Goal: Task Accomplishment & Management: Use online tool/utility

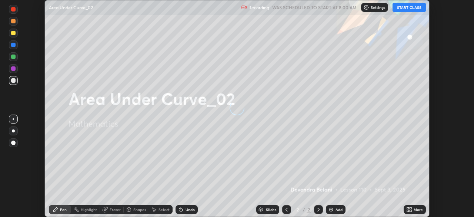
scroll to position [217, 473]
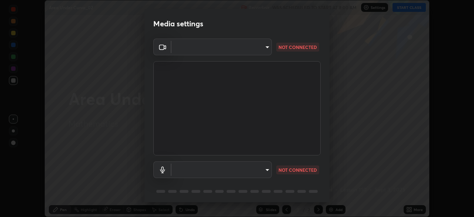
type input "6f19bd17bb1345d3381c364c08f732a45a1be43fbbd3e071611a8edbcb1d3ae0"
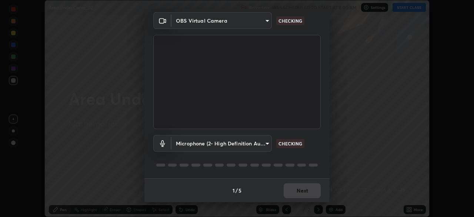
click at [266, 144] on body "Erase all Area Under Curve_02 Recording WAS SCHEDULED TO START AT 8:00 AM Setti…" at bounding box center [237, 108] width 474 height 217
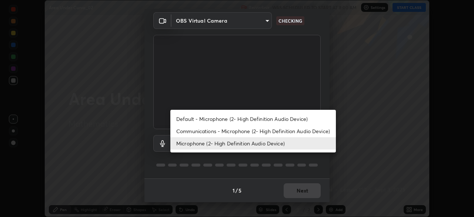
click at [243, 131] on li "Communications - Microphone (2- High Definition Audio Device)" at bounding box center [252, 131] width 165 height 12
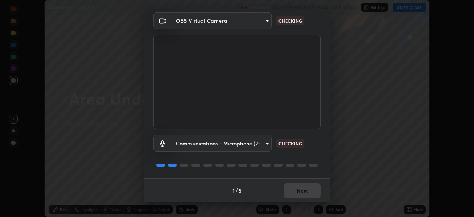
click at [257, 144] on body "Erase all Area Under Curve_02 Recording WAS SCHEDULED TO START AT 8:00 AM Setti…" at bounding box center [237, 108] width 474 height 217
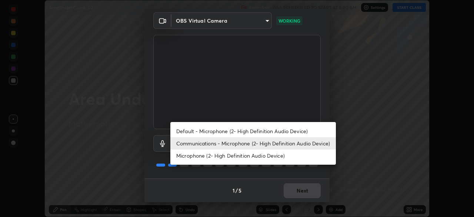
click at [242, 157] on li "Microphone (2- High Definition Audio Device)" at bounding box center [252, 155] width 165 height 12
type input "b26882c646bee67dc3b344b1dbf842c37ce4767a2daa6019220ab5102cc6c7c8"
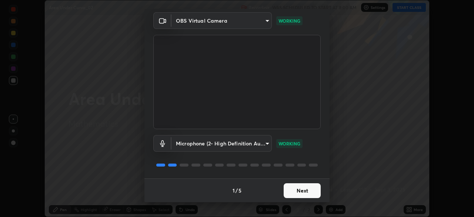
click at [298, 189] on button "Next" at bounding box center [302, 190] width 37 height 15
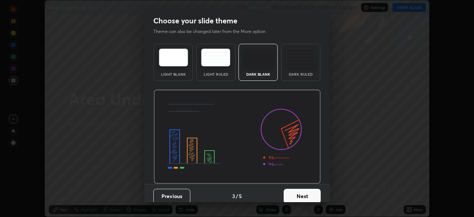
click at [308, 191] on button "Next" at bounding box center [302, 195] width 37 height 15
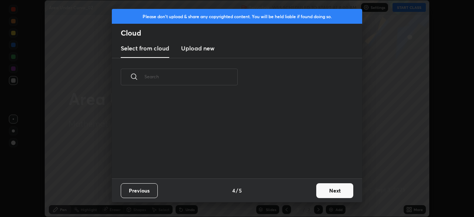
click at [309, 193] on div "Previous 4 / 5 Next" at bounding box center [237, 190] width 250 height 24
click at [324, 191] on button "Next" at bounding box center [334, 190] width 37 height 15
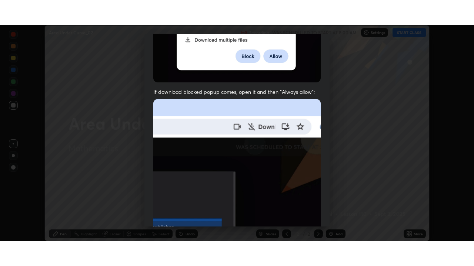
scroll to position [177, 0]
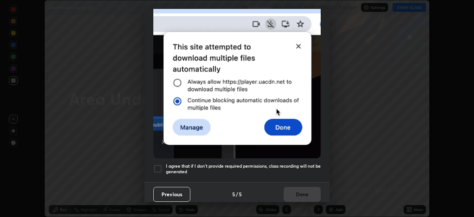
click at [160, 166] on div at bounding box center [157, 168] width 9 height 9
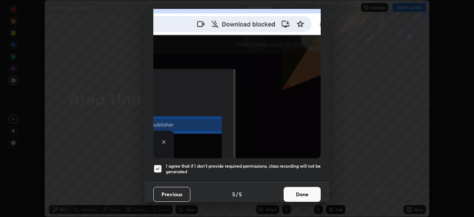
click at [308, 191] on button "Done" at bounding box center [302, 194] width 37 height 15
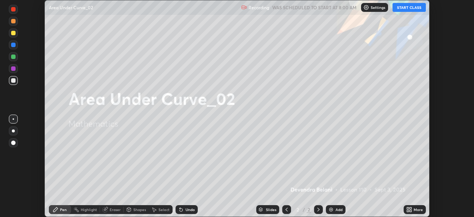
click at [411, 10] on button "START CLASS" at bounding box center [408, 7] width 33 height 9
click at [335, 210] on div "Add" at bounding box center [338, 209] width 7 height 4
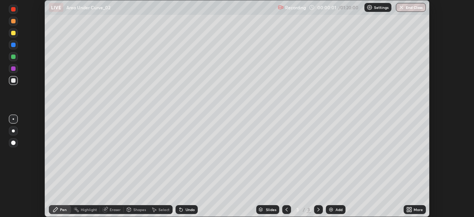
click at [406, 208] on icon at bounding box center [409, 209] width 6 height 6
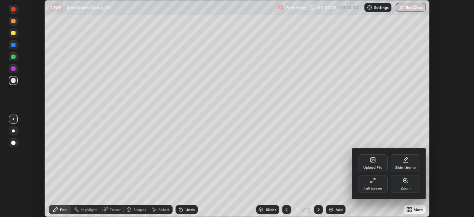
click at [374, 186] on div "Full screen" at bounding box center [372, 188] width 19 height 4
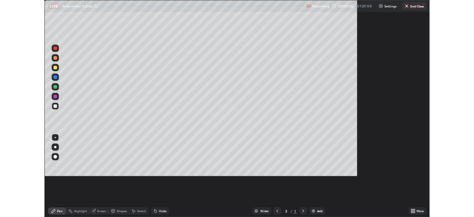
scroll to position [266, 474]
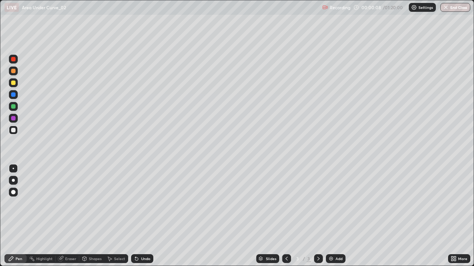
click at [14, 107] on div at bounding box center [13, 106] width 4 height 4
click at [13, 84] on div at bounding box center [13, 83] width 4 height 4
click at [10, 74] on div at bounding box center [13, 71] width 9 height 9
click at [330, 216] on img at bounding box center [331, 259] width 6 height 6
click at [335, 216] on div "Add" at bounding box center [338, 259] width 7 height 4
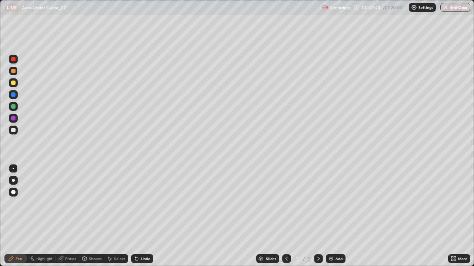
click at [14, 130] on div at bounding box center [13, 130] width 4 height 4
click at [14, 107] on div at bounding box center [13, 106] width 4 height 4
click at [14, 84] on div at bounding box center [13, 83] width 4 height 4
click at [15, 120] on div at bounding box center [13, 118] width 9 height 9
click at [68, 216] on div "Eraser" at bounding box center [70, 259] width 11 height 4
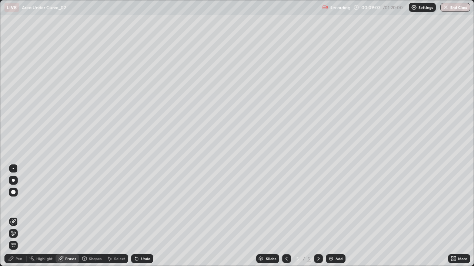
click at [11, 216] on icon at bounding box center [11, 259] width 4 height 4
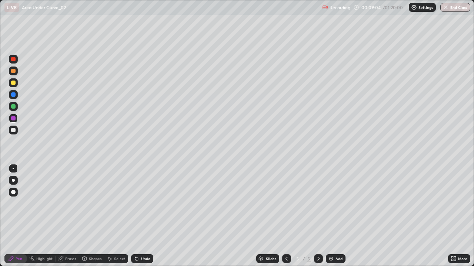
click at [12, 115] on div at bounding box center [13, 118] width 9 height 9
click at [13, 131] on div at bounding box center [13, 130] width 4 height 4
click at [15, 83] on div at bounding box center [13, 83] width 4 height 4
click at [14, 63] on div at bounding box center [13, 59] width 9 height 9
click at [59, 216] on icon at bounding box center [61, 259] width 6 height 6
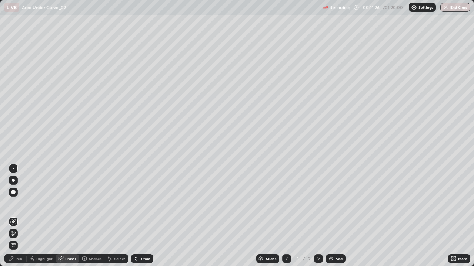
click at [17, 216] on div "Pen" at bounding box center [15, 259] width 22 height 9
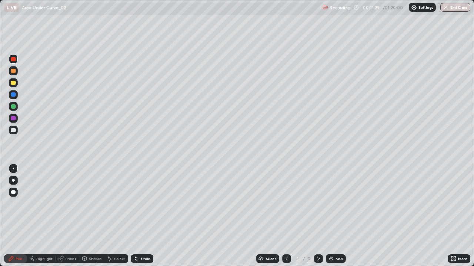
click at [119, 216] on div "Select" at bounding box center [116, 259] width 24 height 9
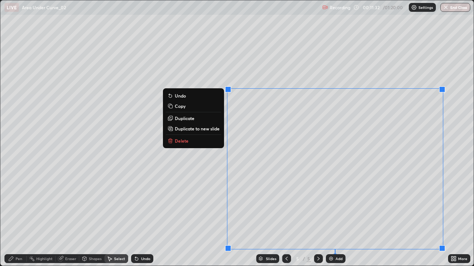
click at [208, 143] on button "Delete" at bounding box center [193, 141] width 55 height 9
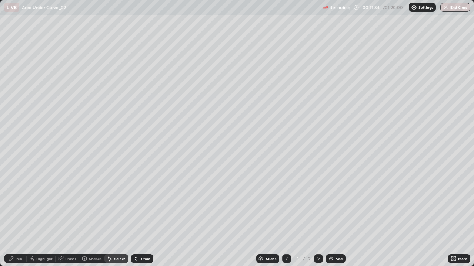
click at [15, 216] on div "Pen" at bounding box center [15, 259] width 22 height 9
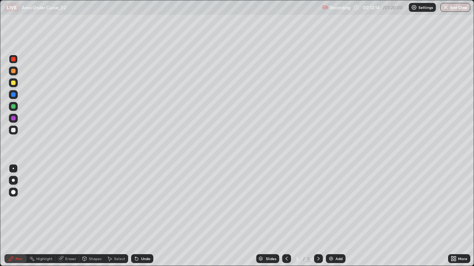
click at [13, 83] on div at bounding box center [13, 83] width 4 height 4
click at [286, 216] on icon at bounding box center [287, 259] width 6 height 6
click at [282, 216] on div at bounding box center [286, 259] width 9 height 9
click at [318, 216] on icon at bounding box center [318, 259] width 6 height 6
click at [318, 216] on div at bounding box center [318, 259] width 9 height 9
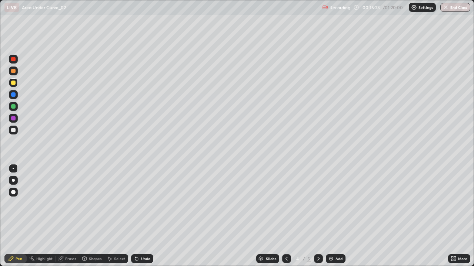
click at [315, 216] on div at bounding box center [318, 259] width 9 height 9
click at [331, 216] on img at bounding box center [331, 259] width 6 height 6
click at [11, 106] on div at bounding box center [13, 106] width 4 height 4
click at [14, 84] on div at bounding box center [13, 83] width 4 height 4
click at [14, 94] on div at bounding box center [13, 95] width 4 height 4
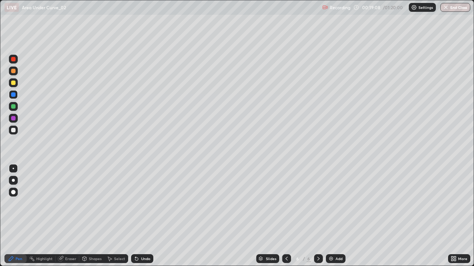
click at [16, 132] on div at bounding box center [13, 130] width 9 height 9
click at [331, 216] on img at bounding box center [331, 259] width 6 height 6
click at [286, 216] on icon at bounding box center [287, 259] width 6 height 6
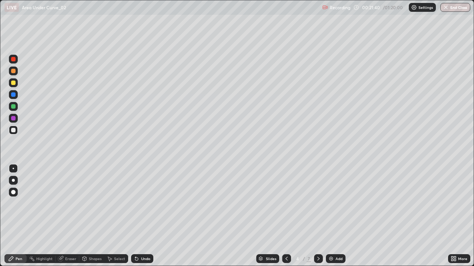
click at [286, 216] on icon at bounding box center [287, 259] width 6 height 6
click at [318, 216] on icon at bounding box center [318, 259] width 6 height 6
click at [314, 216] on div at bounding box center [318, 259] width 9 height 15
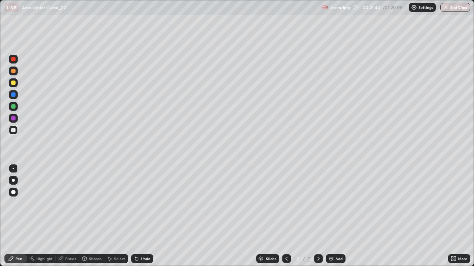
click at [314, 216] on div at bounding box center [318, 259] width 9 height 15
click at [73, 216] on div "Eraser" at bounding box center [70, 259] width 11 height 4
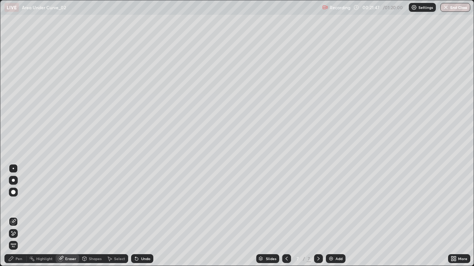
click at [19, 216] on div "Pen" at bounding box center [15, 259] width 22 height 9
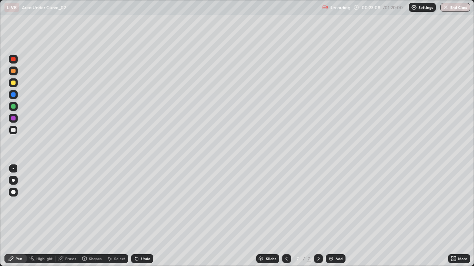
click at [142, 216] on div "Undo" at bounding box center [145, 259] width 9 height 4
click at [145, 216] on div "Undo" at bounding box center [145, 259] width 9 height 4
click at [14, 84] on div at bounding box center [13, 83] width 4 height 4
click at [13, 131] on div at bounding box center [13, 130] width 4 height 4
click at [145, 216] on div "Undo" at bounding box center [142, 259] width 22 height 9
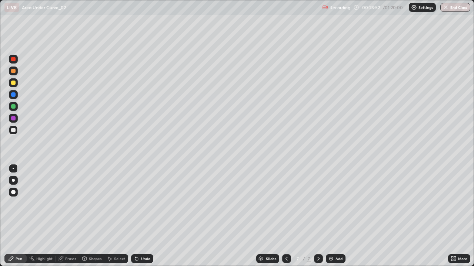
click at [145, 216] on div "Undo" at bounding box center [142, 259] width 22 height 9
click at [89, 216] on div "Shapes" at bounding box center [95, 259] width 13 height 4
click at [16, 216] on div "Pen" at bounding box center [15, 259] width 22 height 9
click at [329, 216] on img at bounding box center [331, 259] width 6 height 6
click at [289, 216] on div at bounding box center [286, 259] width 9 height 9
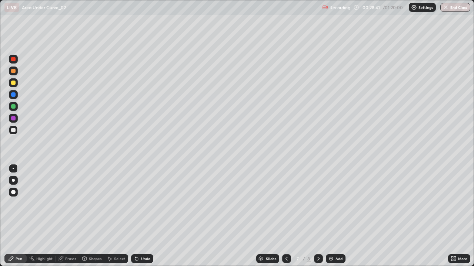
click at [318, 216] on icon at bounding box center [318, 259] width 6 height 6
click at [337, 216] on div "Add" at bounding box center [336, 259] width 20 height 9
click at [14, 133] on div at bounding box center [13, 130] width 9 height 9
click at [14, 84] on div at bounding box center [13, 83] width 4 height 4
click at [138, 216] on div "Undo" at bounding box center [142, 259] width 22 height 9
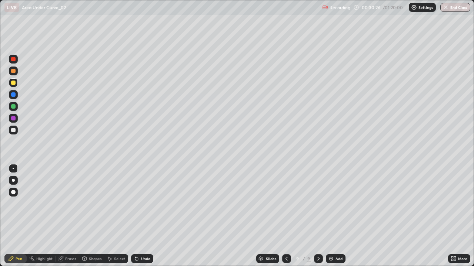
click at [14, 130] on div at bounding box center [13, 130] width 4 height 4
click at [334, 216] on div "Add" at bounding box center [336, 259] width 20 height 9
click at [15, 84] on div at bounding box center [13, 83] width 4 height 4
click at [141, 216] on div "Undo" at bounding box center [142, 259] width 22 height 9
click at [14, 134] on div at bounding box center [13, 130] width 9 height 9
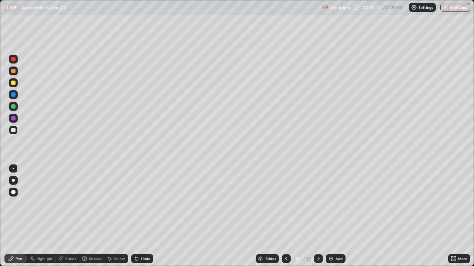
click at [13, 119] on div at bounding box center [13, 118] width 4 height 4
click at [11, 133] on div at bounding box center [13, 130] width 9 height 9
click at [13, 107] on div at bounding box center [13, 106] width 4 height 4
click at [16, 133] on div at bounding box center [13, 130] width 9 height 9
click at [13, 110] on div at bounding box center [13, 106] width 9 height 9
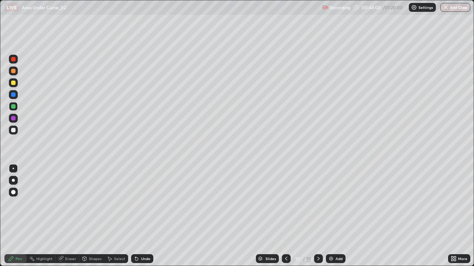
click at [318, 216] on icon at bounding box center [318, 259] width 6 height 6
click at [332, 216] on img at bounding box center [331, 259] width 6 height 6
click at [17, 85] on div at bounding box center [13, 82] width 9 height 9
click at [11, 133] on div at bounding box center [13, 130] width 9 height 9
click at [13, 120] on div at bounding box center [13, 118] width 4 height 4
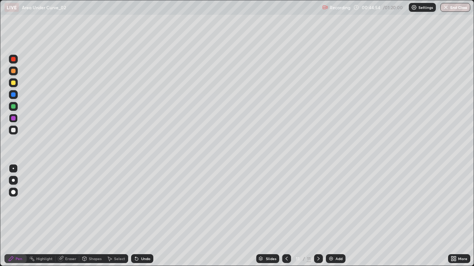
click at [14, 110] on div at bounding box center [13, 106] width 9 height 9
click at [11, 131] on div at bounding box center [13, 130] width 4 height 4
click at [14, 133] on div at bounding box center [13, 130] width 9 height 9
click at [146, 216] on div "Undo" at bounding box center [145, 259] width 9 height 4
click at [144, 216] on div "Undo" at bounding box center [145, 259] width 9 height 4
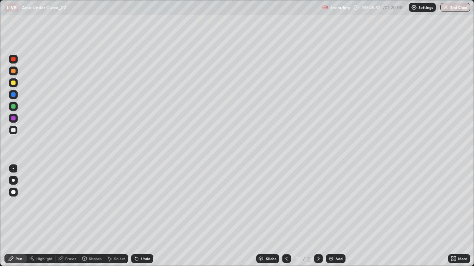
click at [144, 216] on div "Undo" at bounding box center [145, 259] width 9 height 4
click at [152, 216] on div "Undo" at bounding box center [142, 259] width 22 height 9
click at [145, 216] on div "Undo" at bounding box center [145, 259] width 9 height 4
click at [14, 84] on div at bounding box center [13, 83] width 4 height 4
click at [331, 216] on img at bounding box center [331, 259] width 6 height 6
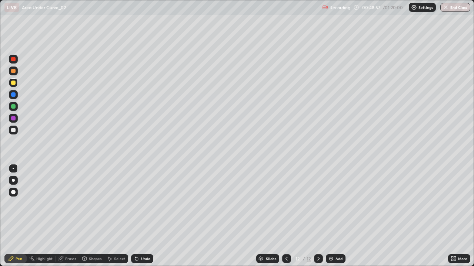
click at [14, 131] on div at bounding box center [13, 130] width 4 height 4
click at [11, 122] on div at bounding box center [13, 118] width 9 height 9
click at [69, 216] on div "Eraser" at bounding box center [70, 259] width 11 height 4
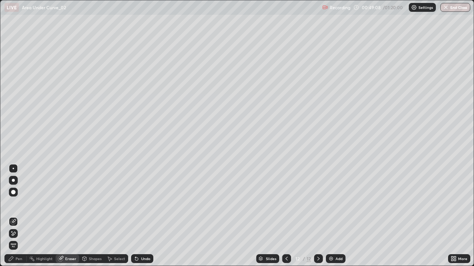
click at [19, 216] on div "Pen" at bounding box center [19, 259] width 7 height 4
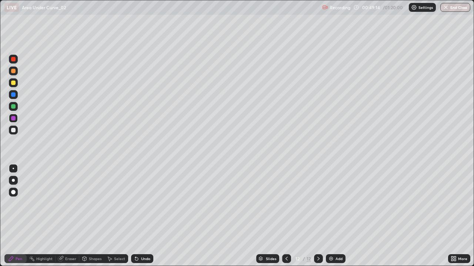
click at [12, 92] on div at bounding box center [13, 94] width 9 height 9
click at [11, 108] on div at bounding box center [13, 106] width 4 height 4
click at [14, 130] on div at bounding box center [13, 130] width 4 height 4
click at [326, 216] on div "Add" at bounding box center [336, 259] width 20 height 9
click at [282, 216] on div at bounding box center [286, 259] width 9 height 9
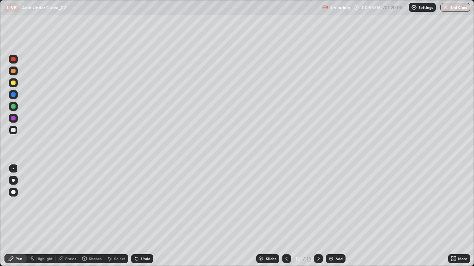
click at [315, 216] on div at bounding box center [318, 259] width 9 height 9
click at [13, 105] on div at bounding box center [13, 106] width 4 height 4
click at [17, 134] on div at bounding box center [13, 130] width 9 height 9
click at [284, 216] on icon at bounding box center [287, 259] width 6 height 6
click at [318, 216] on icon at bounding box center [318, 259] width 6 height 6
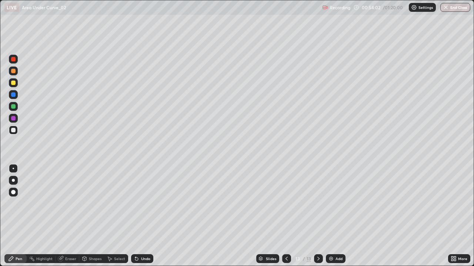
click at [14, 131] on div at bounding box center [13, 130] width 4 height 4
click at [14, 121] on div at bounding box center [13, 118] width 9 height 9
click at [13, 83] on div at bounding box center [13, 83] width 4 height 4
click at [14, 74] on div at bounding box center [13, 71] width 9 height 9
click at [331, 216] on img at bounding box center [331, 259] width 6 height 6
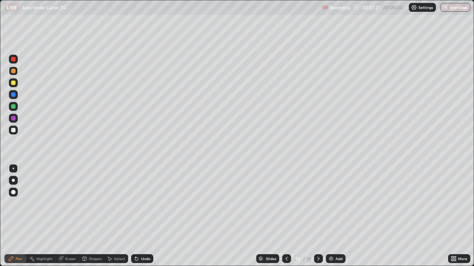
click at [14, 133] on div at bounding box center [13, 130] width 9 height 9
click at [14, 118] on div at bounding box center [13, 118] width 4 height 4
click at [14, 107] on div at bounding box center [13, 106] width 4 height 4
click at [135, 216] on icon at bounding box center [136, 259] width 3 height 3
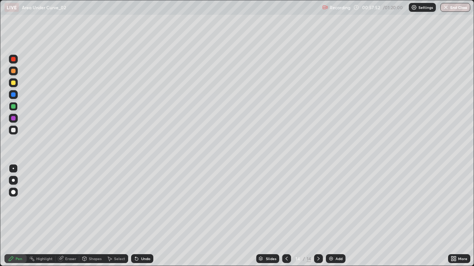
click at [136, 216] on icon at bounding box center [136, 259] width 3 height 3
click at [135, 216] on icon at bounding box center [136, 259] width 3 height 3
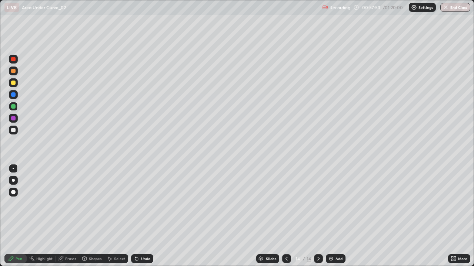
click at [135, 216] on icon at bounding box center [136, 259] width 3 height 3
click at [136, 216] on icon at bounding box center [136, 259] width 3 height 3
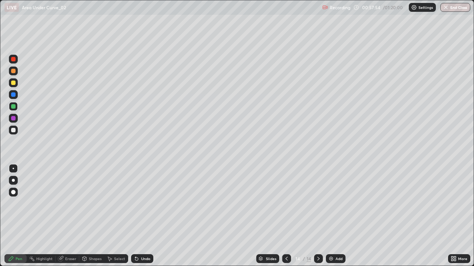
click at [136, 216] on icon at bounding box center [136, 259] width 3 height 3
click at [72, 216] on div "Eraser" at bounding box center [70, 259] width 11 height 4
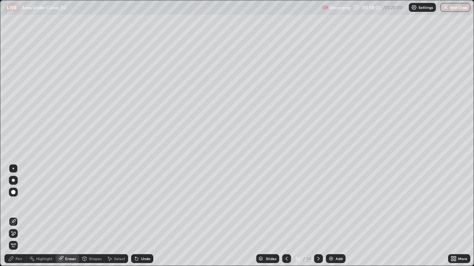
click at [17, 216] on div "Pen" at bounding box center [15, 259] width 22 height 9
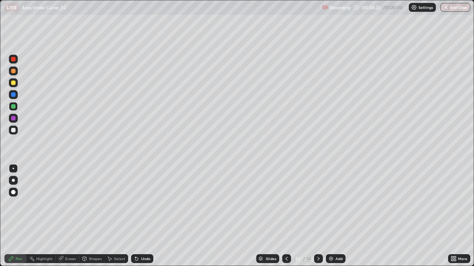
click at [16, 134] on div at bounding box center [13, 130] width 9 height 9
click at [14, 85] on div at bounding box center [13, 83] width 4 height 4
click at [14, 72] on div at bounding box center [13, 71] width 4 height 4
click at [318, 216] on icon at bounding box center [318, 259] width 6 height 6
click at [334, 216] on div "Add" at bounding box center [336, 259] width 20 height 9
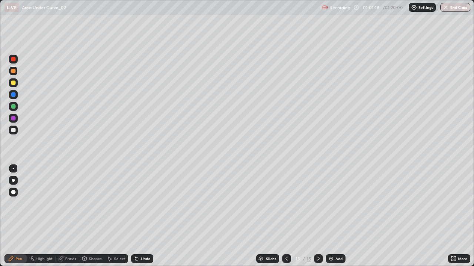
click at [14, 87] on div at bounding box center [13, 82] width 9 height 9
click at [13, 74] on div at bounding box center [13, 71] width 9 height 9
click at [14, 86] on div at bounding box center [13, 82] width 9 height 9
click at [147, 216] on div "Undo" at bounding box center [145, 259] width 9 height 4
click at [150, 216] on div "Undo" at bounding box center [142, 259] width 22 height 9
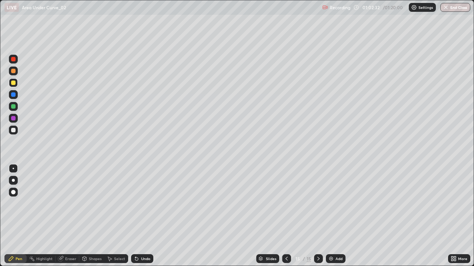
click at [151, 216] on div "Undo" at bounding box center [142, 259] width 22 height 9
click at [148, 216] on div "Undo" at bounding box center [145, 259] width 9 height 4
click at [147, 216] on div "Undo" at bounding box center [142, 259] width 22 height 9
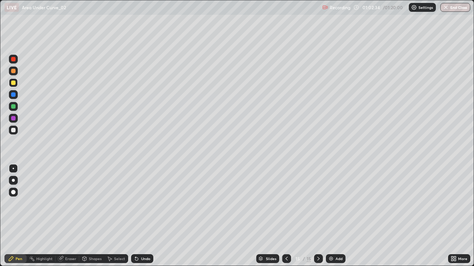
click at [147, 216] on div "Undo" at bounding box center [145, 259] width 9 height 4
click at [146, 216] on div "Undo" at bounding box center [145, 259] width 9 height 4
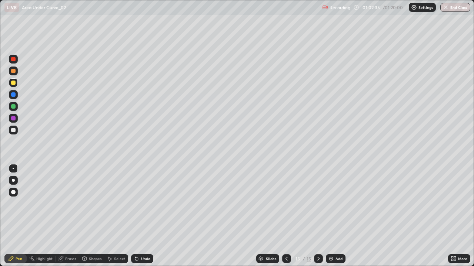
click at [146, 216] on div "Undo" at bounding box center [145, 259] width 9 height 4
click at [145, 216] on div "Undo" at bounding box center [145, 259] width 9 height 4
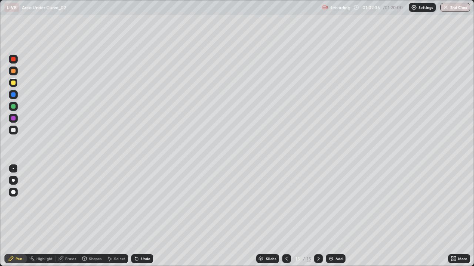
click at [145, 216] on div "Undo" at bounding box center [145, 259] width 9 height 4
click at [146, 216] on div "Undo" at bounding box center [145, 259] width 9 height 4
click at [17, 134] on div at bounding box center [13, 130] width 9 height 12
click at [146, 216] on div "Undo" at bounding box center [145, 259] width 9 height 4
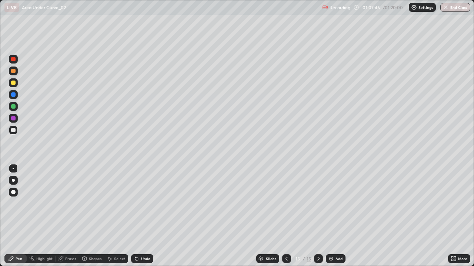
click at [317, 216] on icon at bounding box center [318, 259] width 6 height 6
click at [333, 216] on div "Add" at bounding box center [336, 259] width 20 height 9
click at [14, 86] on div at bounding box center [13, 82] width 9 height 9
click at [144, 216] on div "Undo" at bounding box center [142, 259] width 22 height 9
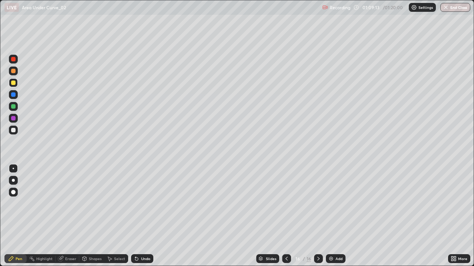
click at [143, 216] on div "Undo" at bounding box center [145, 259] width 9 height 4
click at [142, 216] on div "Undo" at bounding box center [145, 259] width 9 height 4
click at [140, 216] on div "Undo" at bounding box center [142, 259] width 22 height 9
click at [143, 216] on div "Undo" at bounding box center [145, 259] width 9 height 4
click at [14, 110] on div at bounding box center [13, 106] width 9 height 9
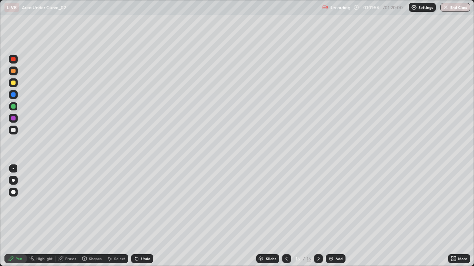
click at [326, 216] on div "Add" at bounding box center [336, 259] width 20 height 9
click at [13, 132] on div at bounding box center [13, 130] width 4 height 4
click at [14, 108] on div at bounding box center [13, 106] width 4 height 4
click at [13, 98] on div at bounding box center [13, 94] width 9 height 9
click at [17, 84] on div at bounding box center [13, 82] width 9 height 9
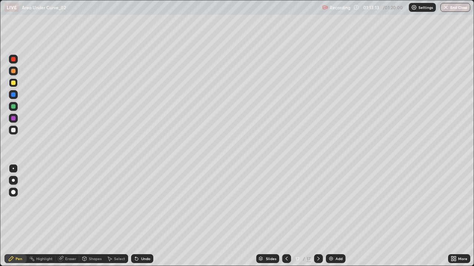
click at [142, 216] on div "Undo" at bounding box center [145, 259] width 9 height 4
click at [16, 122] on div at bounding box center [13, 118] width 9 height 9
click at [137, 216] on icon at bounding box center [137, 259] width 6 height 6
click at [138, 216] on icon at bounding box center [137, 259] width 6 height 6
click at [135, 216] on icon at bounding box center [136, 259] width 3 height 3
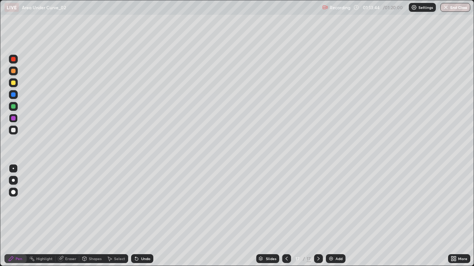
click at [15, 131] on div at bounding box center [13, 130] width 4 height 4
click at [120, 216] on div "Select" at bounding box center [116, 259] width 24 height 9
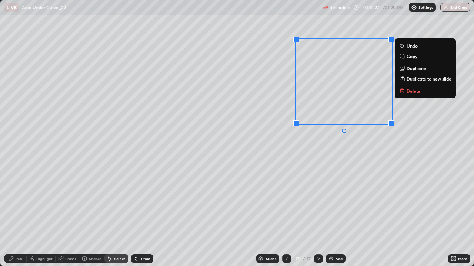
click at [416, 94] on p "Delete" at bounding box center [413, 91] width 14 height 6
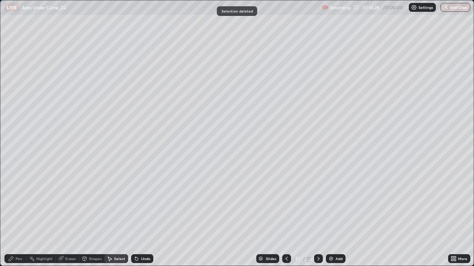
click at [16, 216] on div "Pen" at bounding box center [19, 259] width 7 height 4
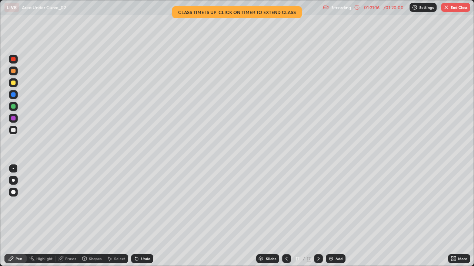
click at [453, 10] on button "End Class" at bounding box center [455, 7] width 29 height 9
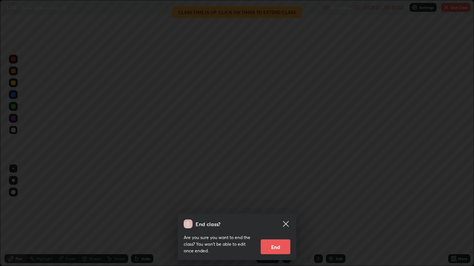
click at [284, 216] on button "End" at bounding box center [276, 247] width 30 height 15
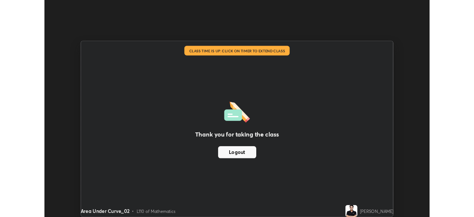
scroll to position [36796, 36539]
